Goal: Information Seeking & Learning: Compare options

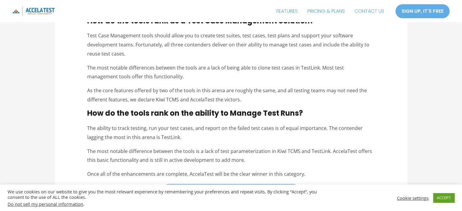
scroll to position [334, 0]
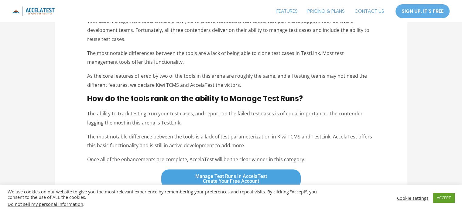
click at [187, 109] on p "The ability to track testing, run your test cases, and report on the failed tes…" at bounding box center [231, 118] width 288 height 18
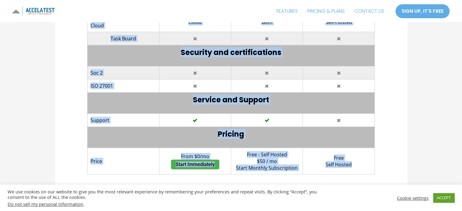
scroll to position [1459, 0]
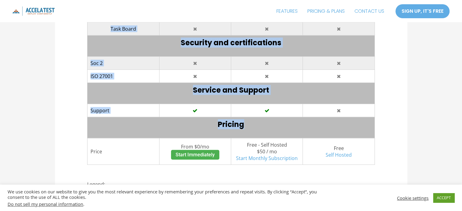
drag, startPoint x: 88, startPoint y: 62, endPoint x: 355, endPoint y: 100, distance: 270.4
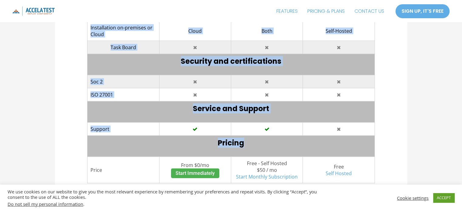
scroll to position [1520, 0]
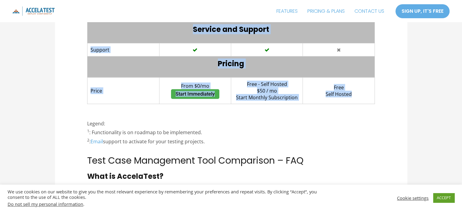
click at [362, 78] on td "Free Self Hosted" at bounding box center [339, 91] width 72 height 26
copy div "Lorem ips dolo sit amet co adipi elitsed doei, te inc’u lab et do. Magnaaliqua …"
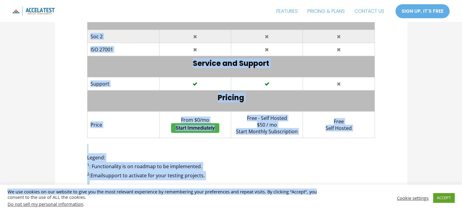
scroll to position [1489, 0]
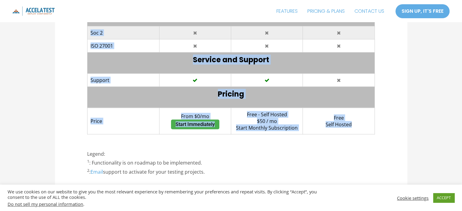
drag, startPoint x: 181, startPoint y: 119, endPoint x: 357, endPoint y: 106, distance: 176.5
copy tbody "Requirement Management Hierarchical requirements support Requirement and Defect…"
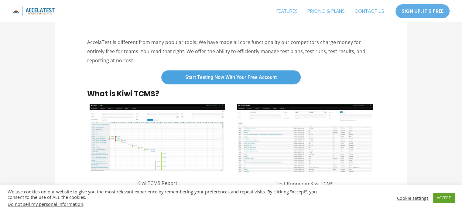
scroll to position [1824, 0]
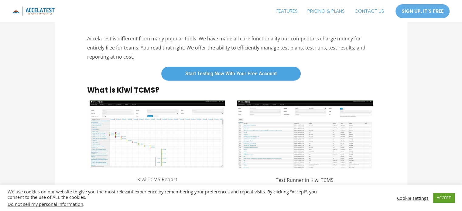
click at [158, 117] on img at bounding box center [157, 134] width 135 height 67
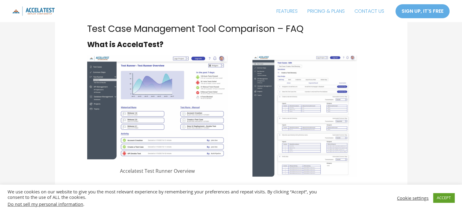
scroll to position [1641, 0]
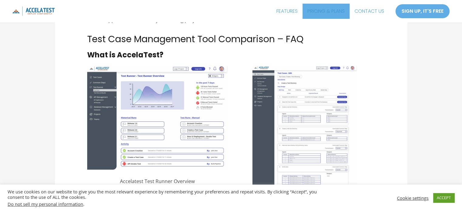
click at [322, 12] on link "PRICING & PLANS" at bounding box center [326, 11] width 47 height 15
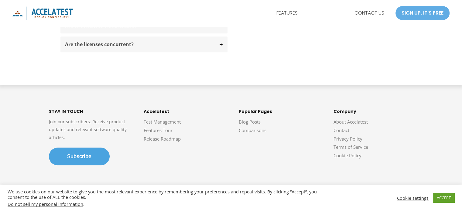
scroll to position [632, 0]
